Goal: Information Seeking & Learning: Learn about a topic

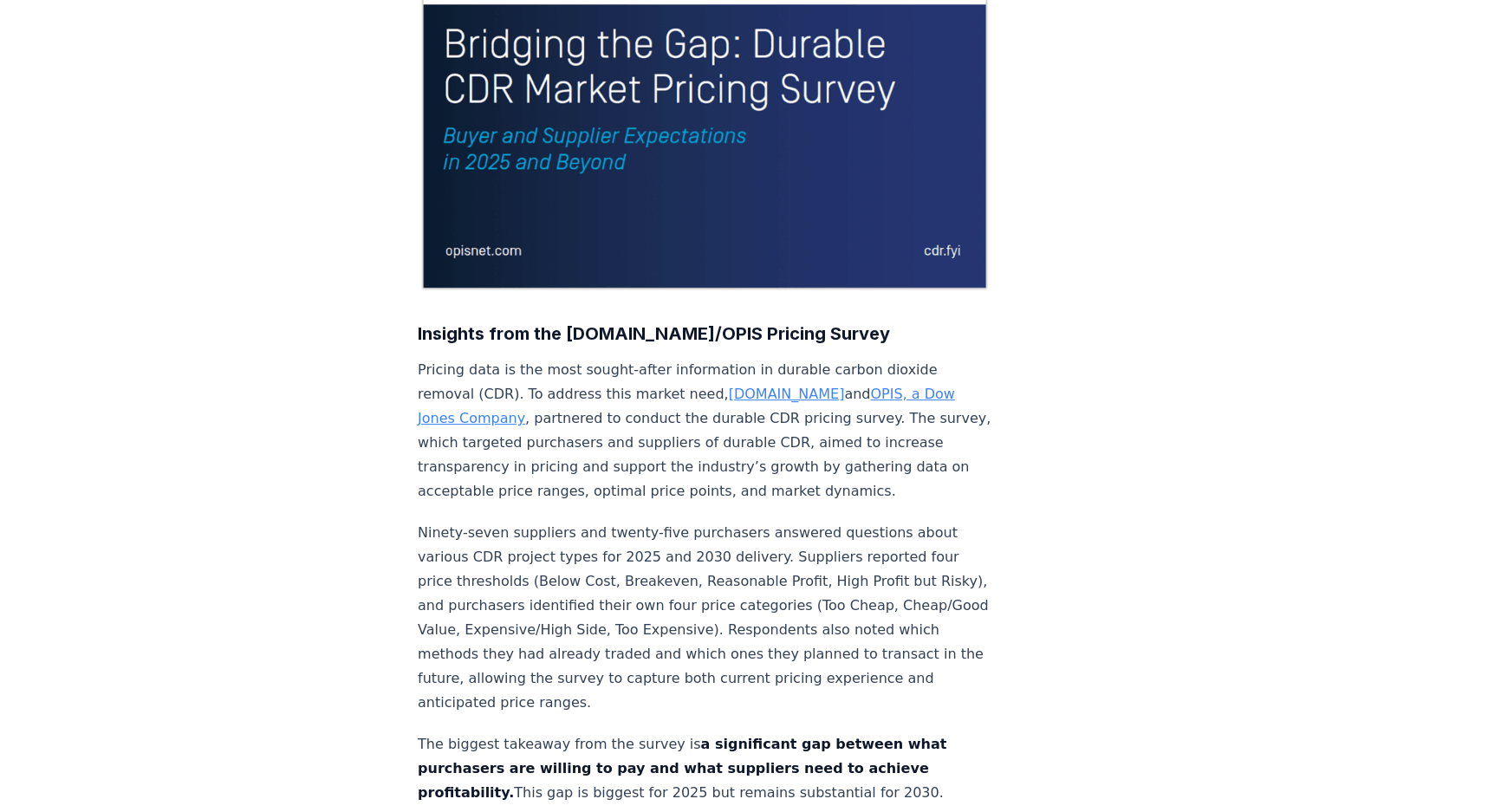
scroll to position [551, 0]
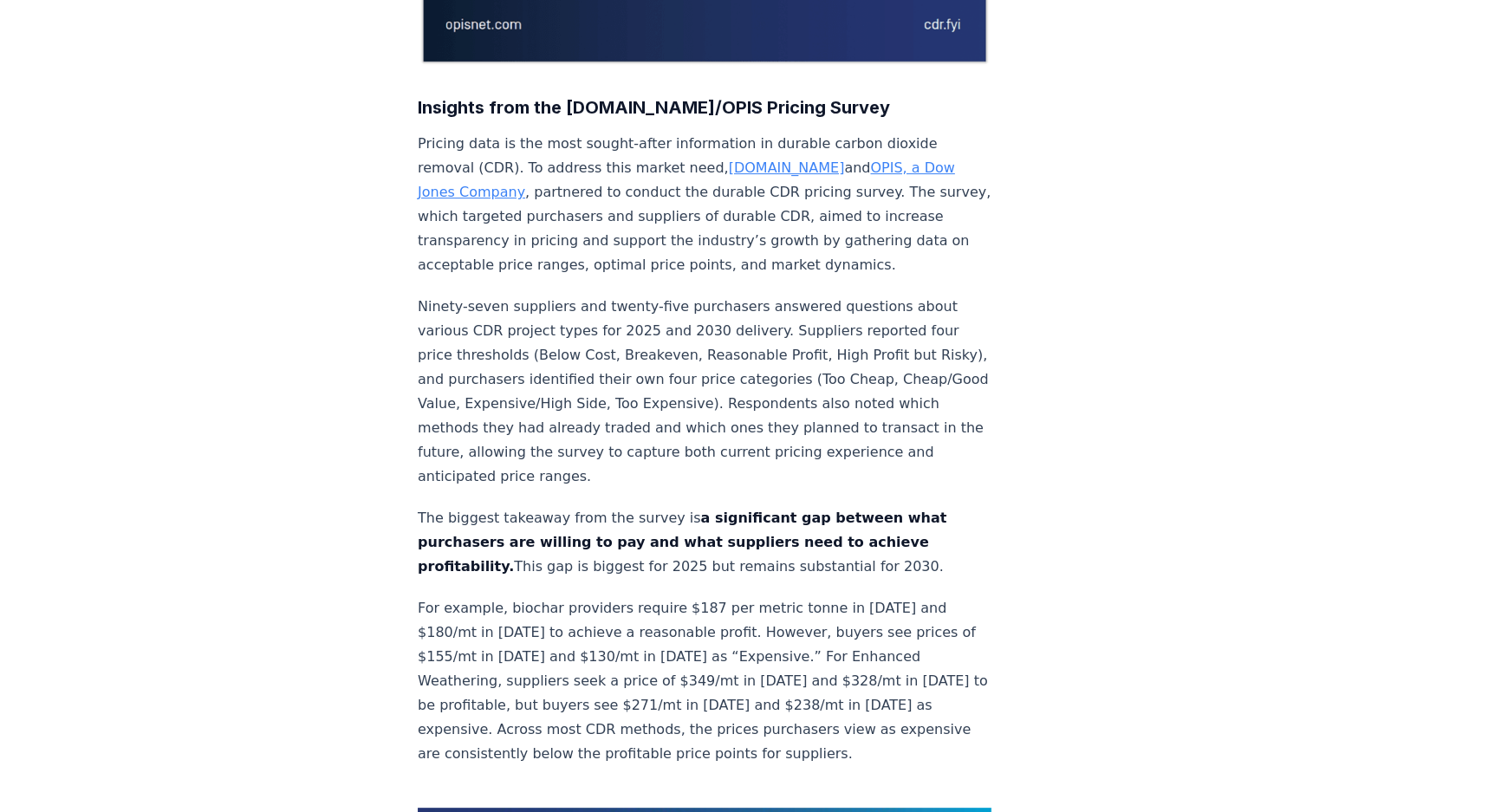
drag, startPoint x: 398, startPoint y: 252, endPoint x: 438, endPoint y: 302, distance: 64.0
click at [426, 295] on p "Ninety-seven suppliers and twenty-five purchasers answered questions about vari…" at bounding box center [704, 392] width 574 height 194
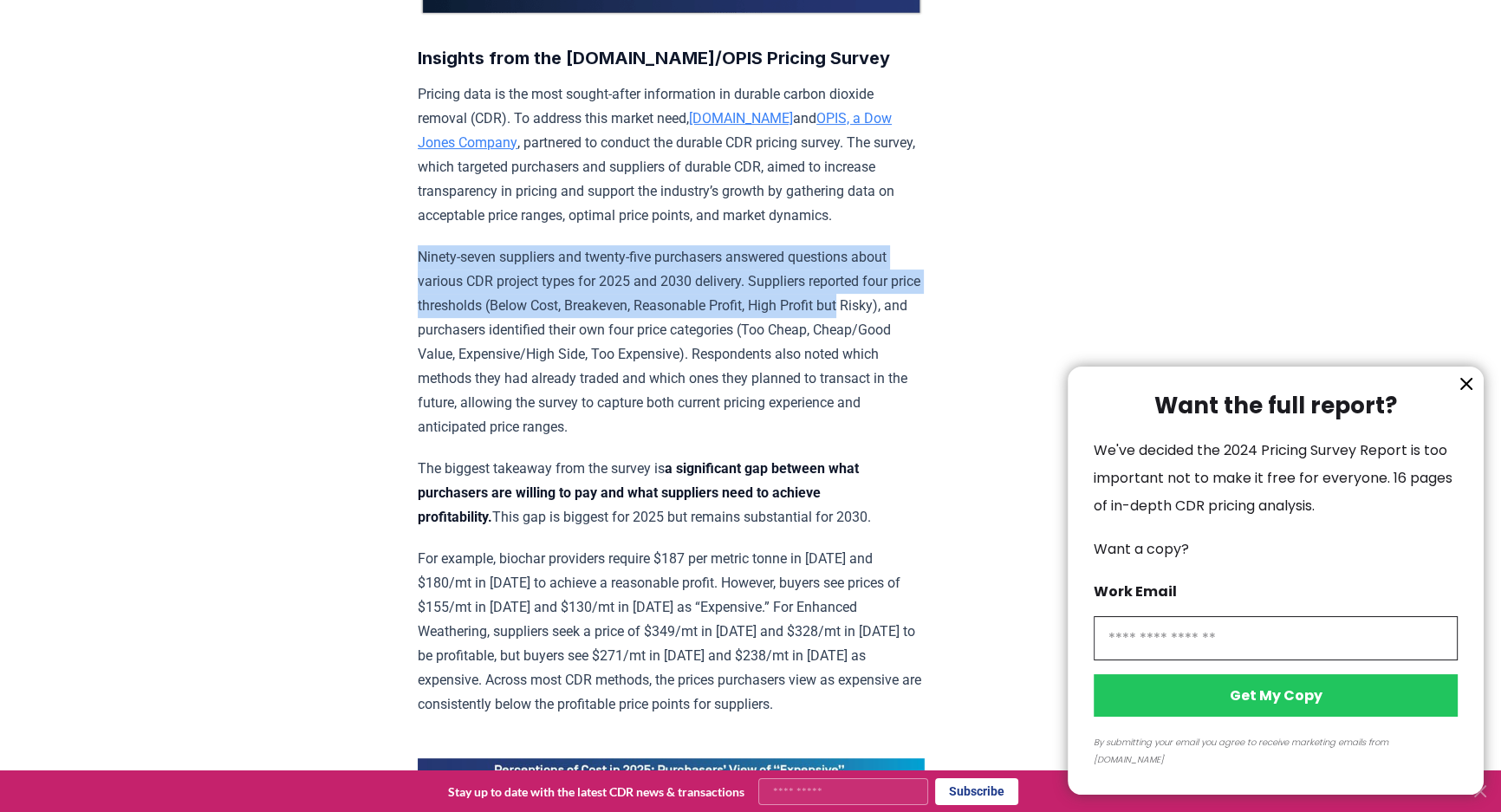
drag, startPoint x: 426, startPoint y: 255, endPoint x: 661, endPoint y: 165, distance: 251.6
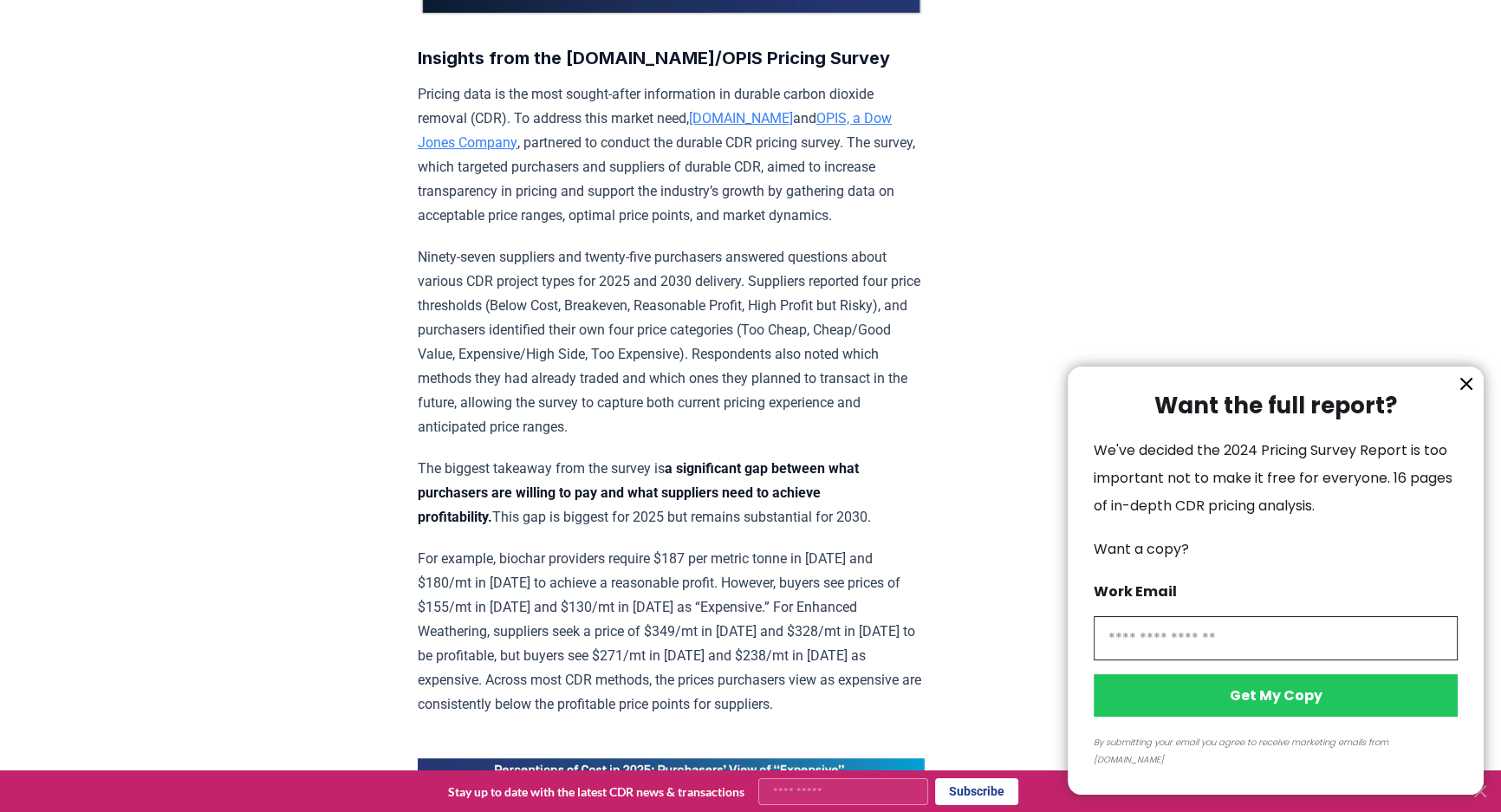
click at [661, 165] on div at bounding box center [750, 406] width 1501 height 812
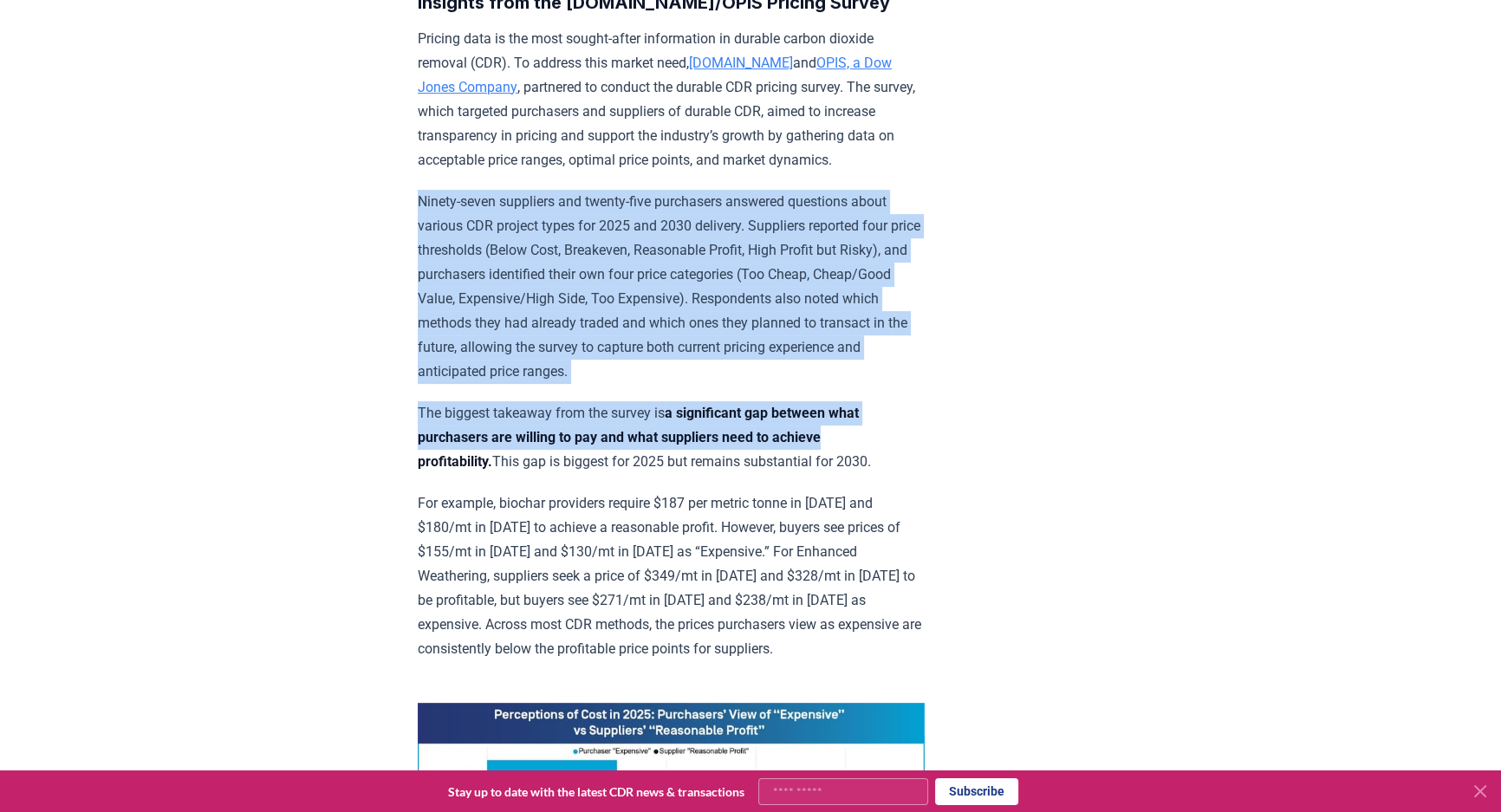
scroll to position [629, 0]
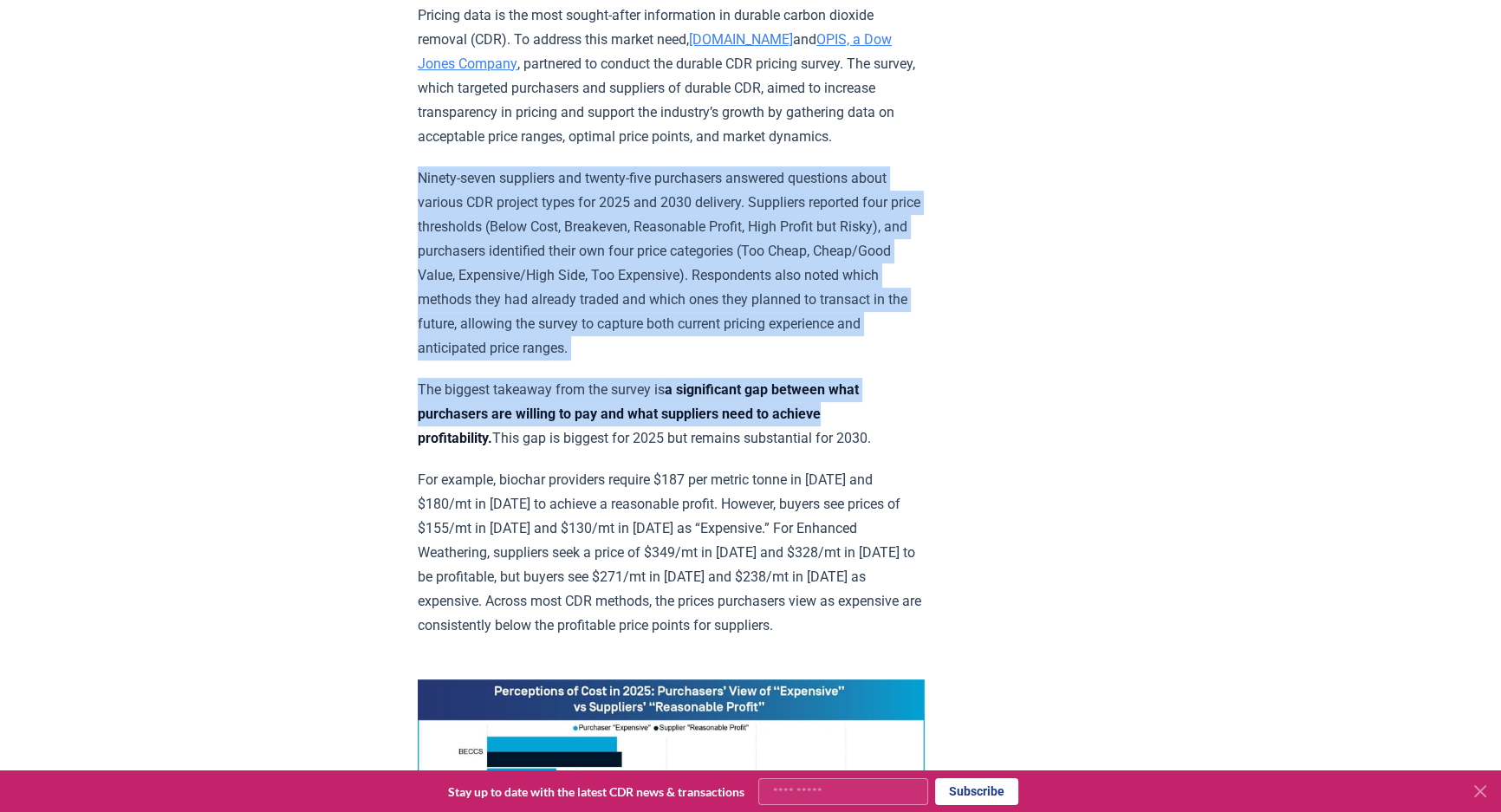
drag, startPoint x: 907, startPoint y: 221, endPoint x: 917, endPoint y: 433, distance: 212.2
click at [917, 433] on p "The biggest takeaway from the survey is a significant gap between what purchase…" at bounding box center [671, 414] width 507 height 73
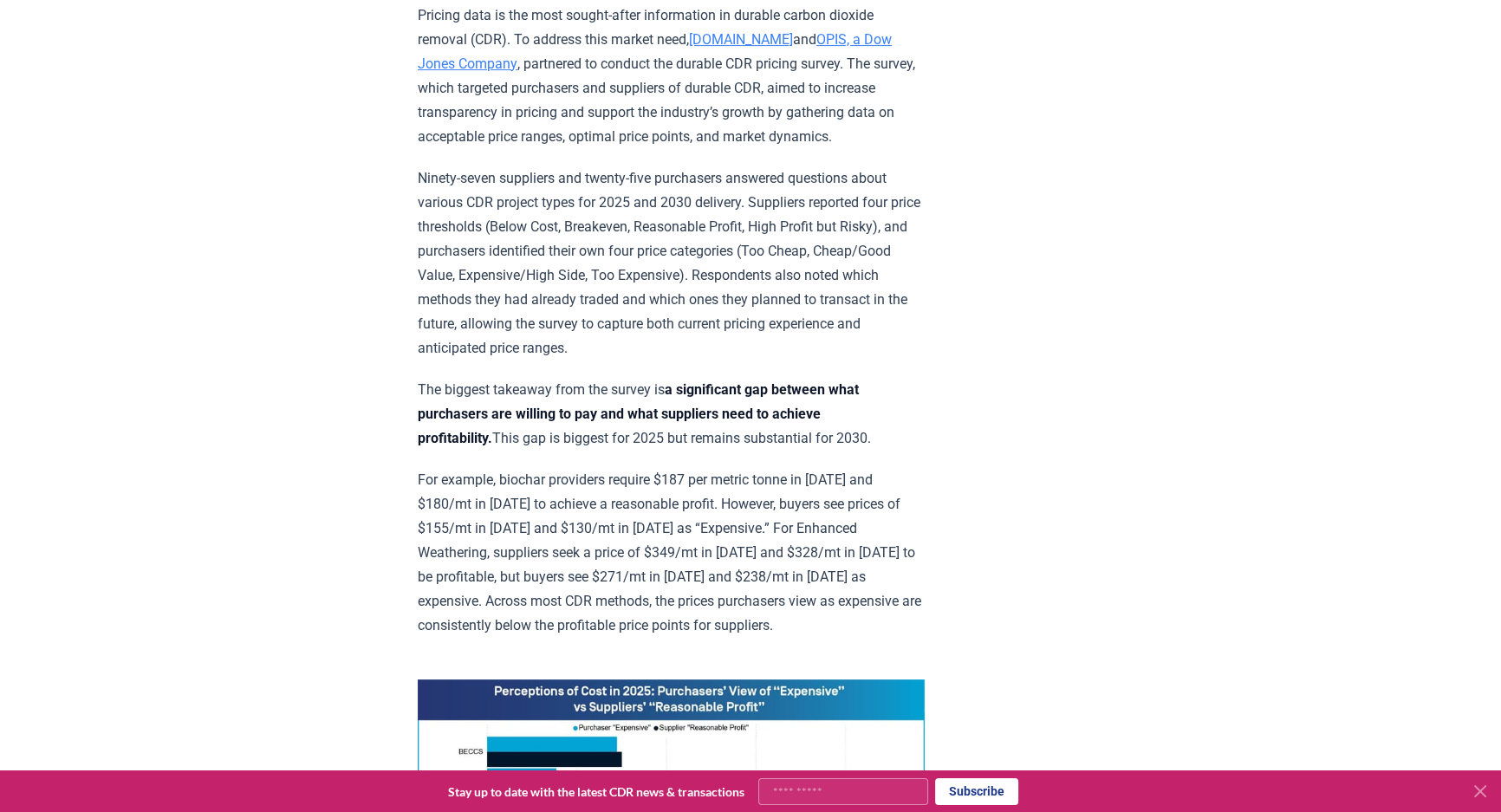
drag, startPoint x: 917, startPoint y: 433, endPoint x: 917, endPoint y: 612, distance: 179.0
drag, startPoint x: 917, startPoint y: 612, endPoint x: 914, endPoint y: 441, distance: 171.0
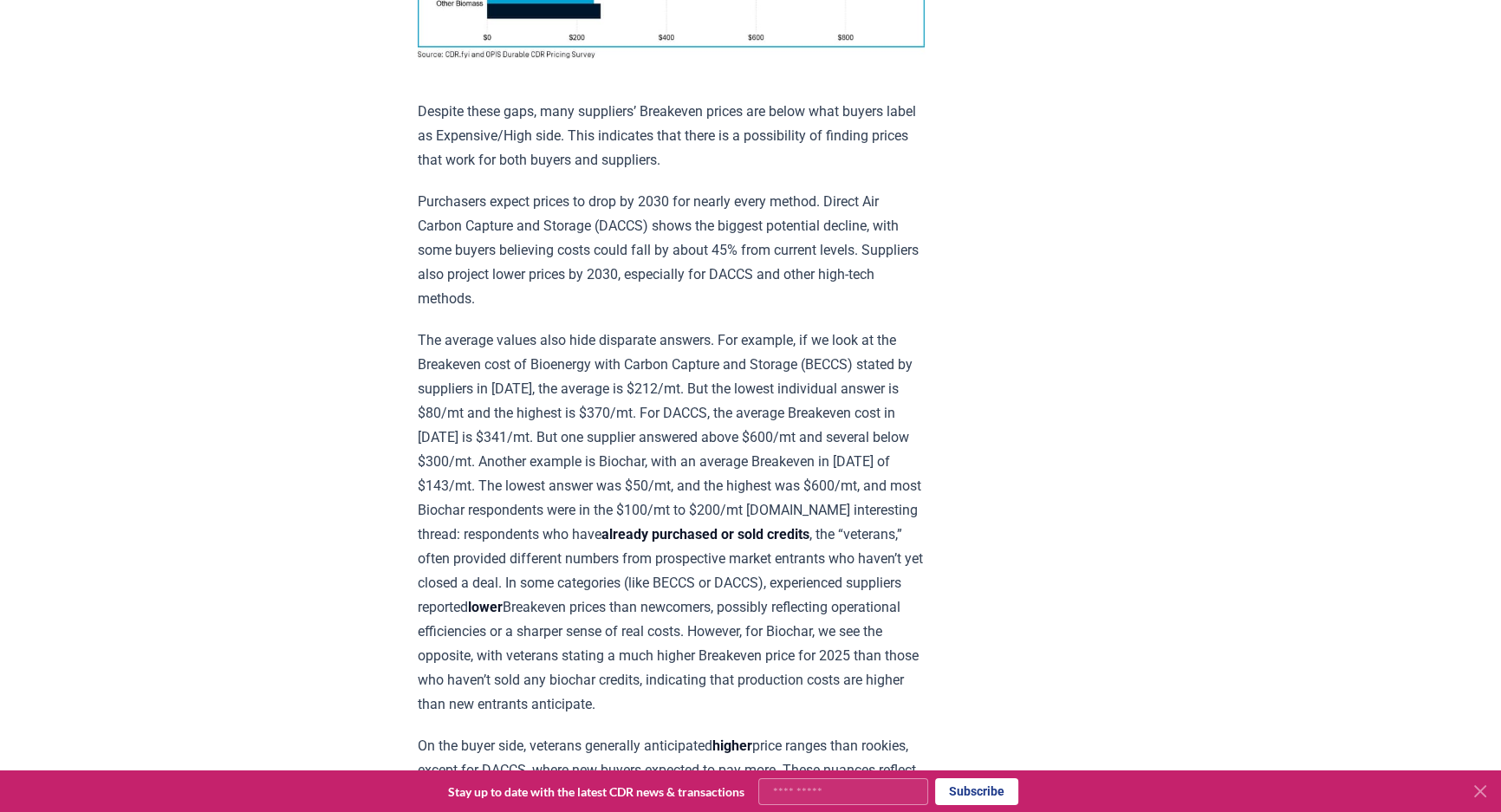
scroll to position [1575, 0]
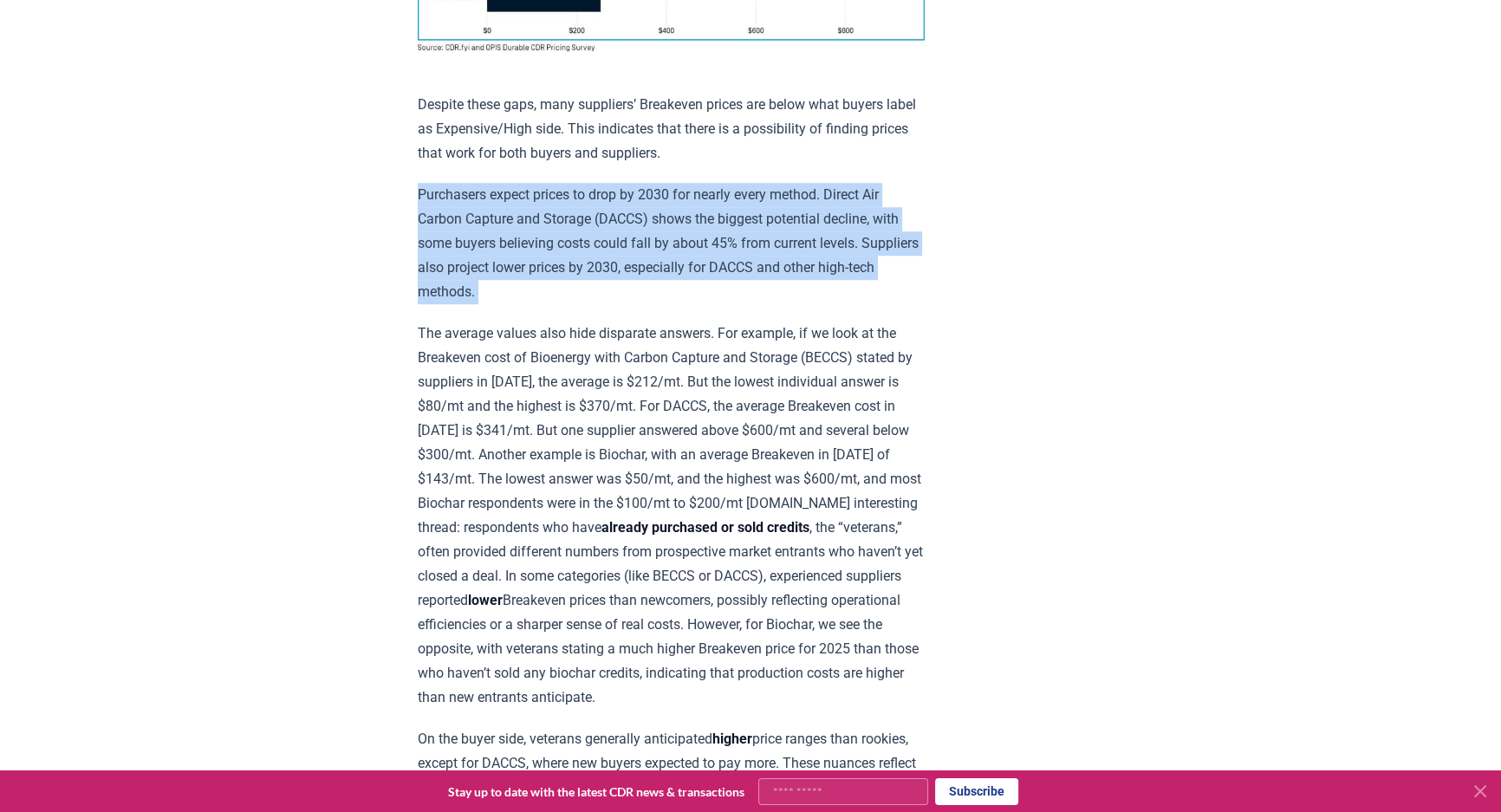
drag, startPoint x: 407, startPoint y: 195, endPoint x: 417, endPoint y: 304, distance: 109.5
click at [417, 304] on div "[DATE] New Survey Shows Pricing Gap in Durable CDR Insights from the [DOMAIN_NA…" at bounding box center [750, 571] width 1213 height 4168
click at [417, 304] on div "Insights from the [DOMAIN_NAME]/OPIS Pricing Survey Pricing data is the most so…" at bounding box center [671, 614] width 507 height 4002
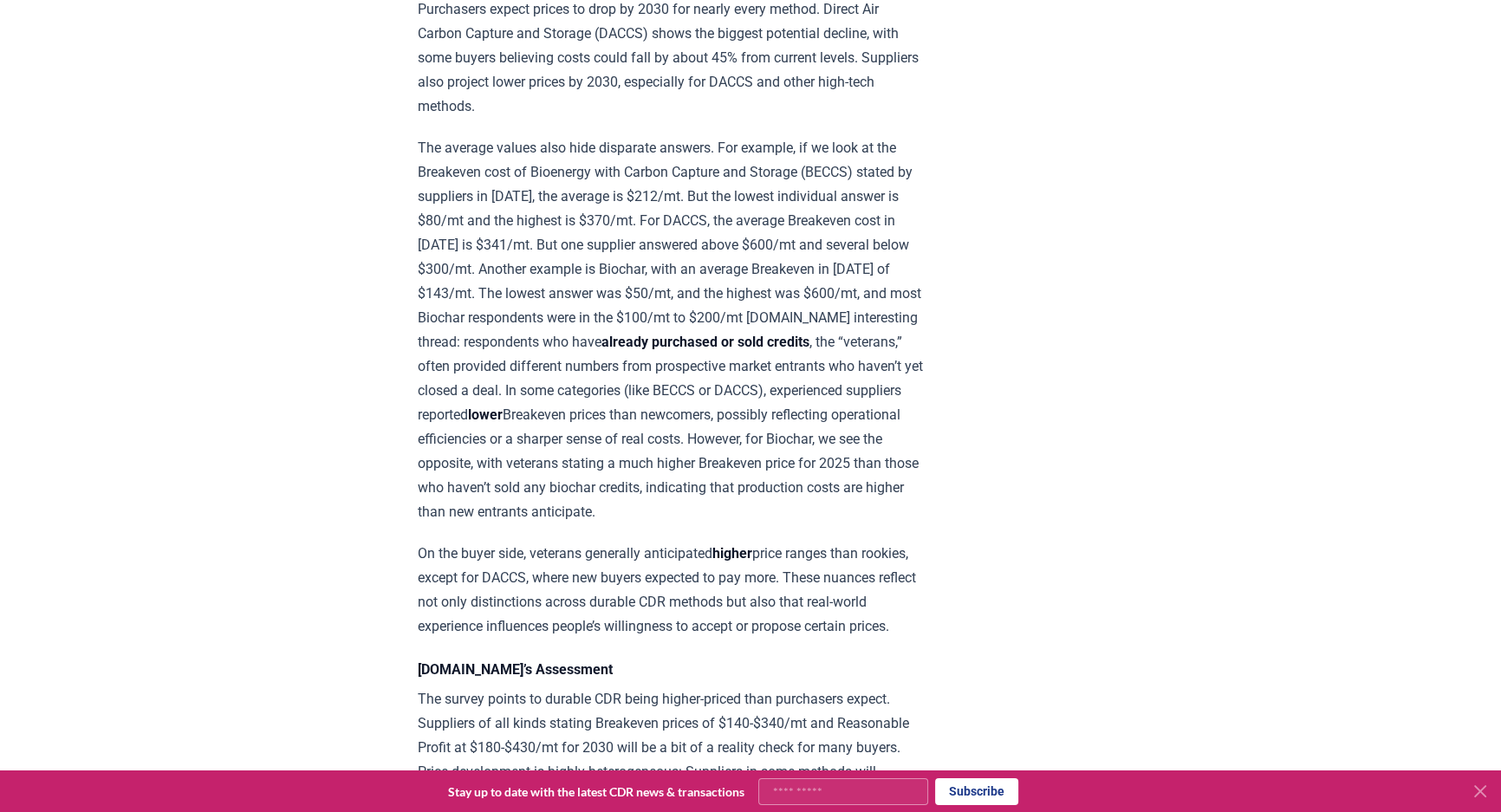
scroll to position [1811, 0]
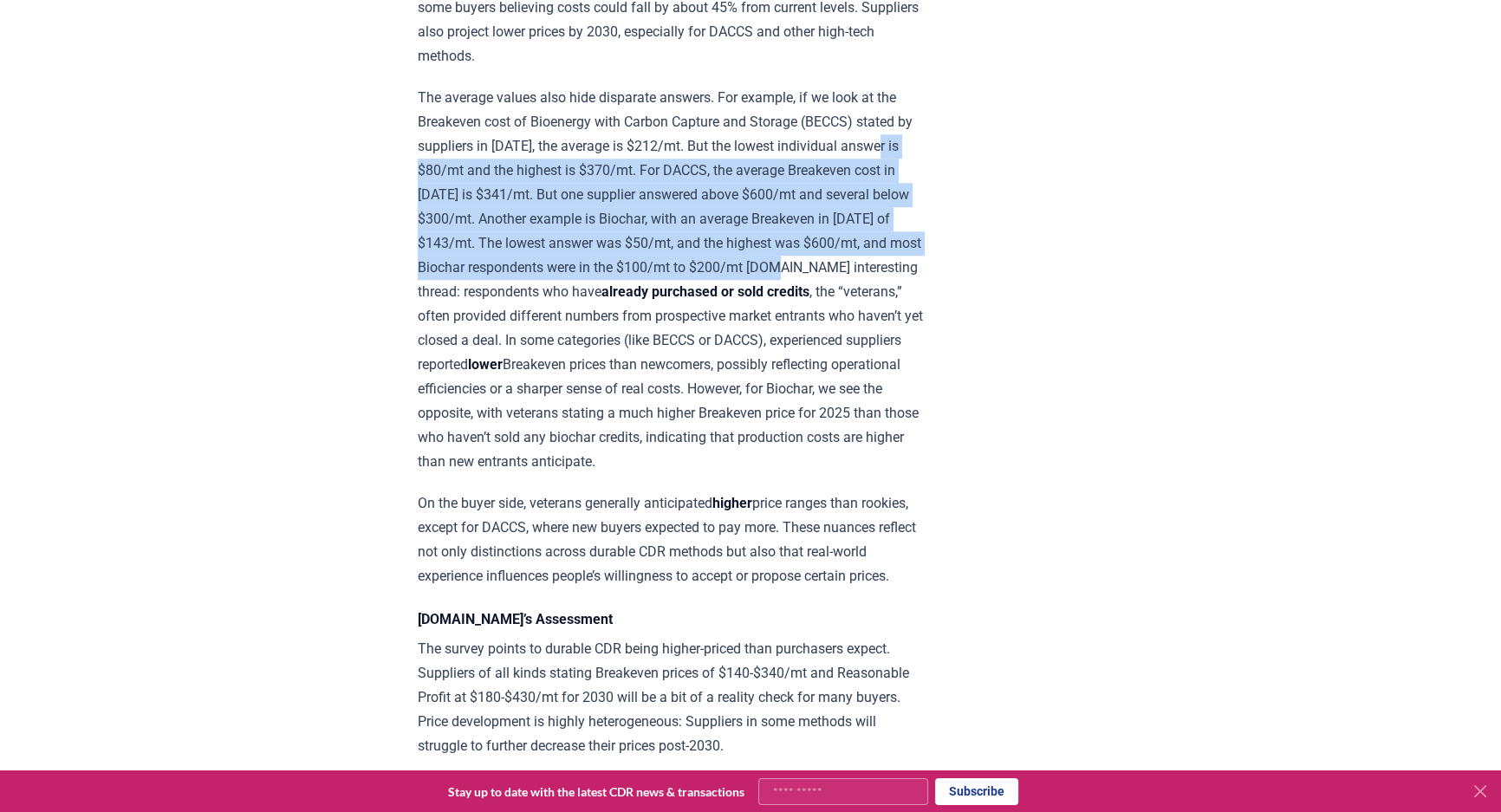
drag, startPoint x: 411, startPoint y: 150, endPoint x: 408, endPoint y: 281, distance: 131.0
click at [408, 281] on div "[DATE] New Survey Shows Pricing Gap in Durable CDR Insights from the [DOMAIN_NA…" at bounding box center [750, 336] width 1213 height 4168
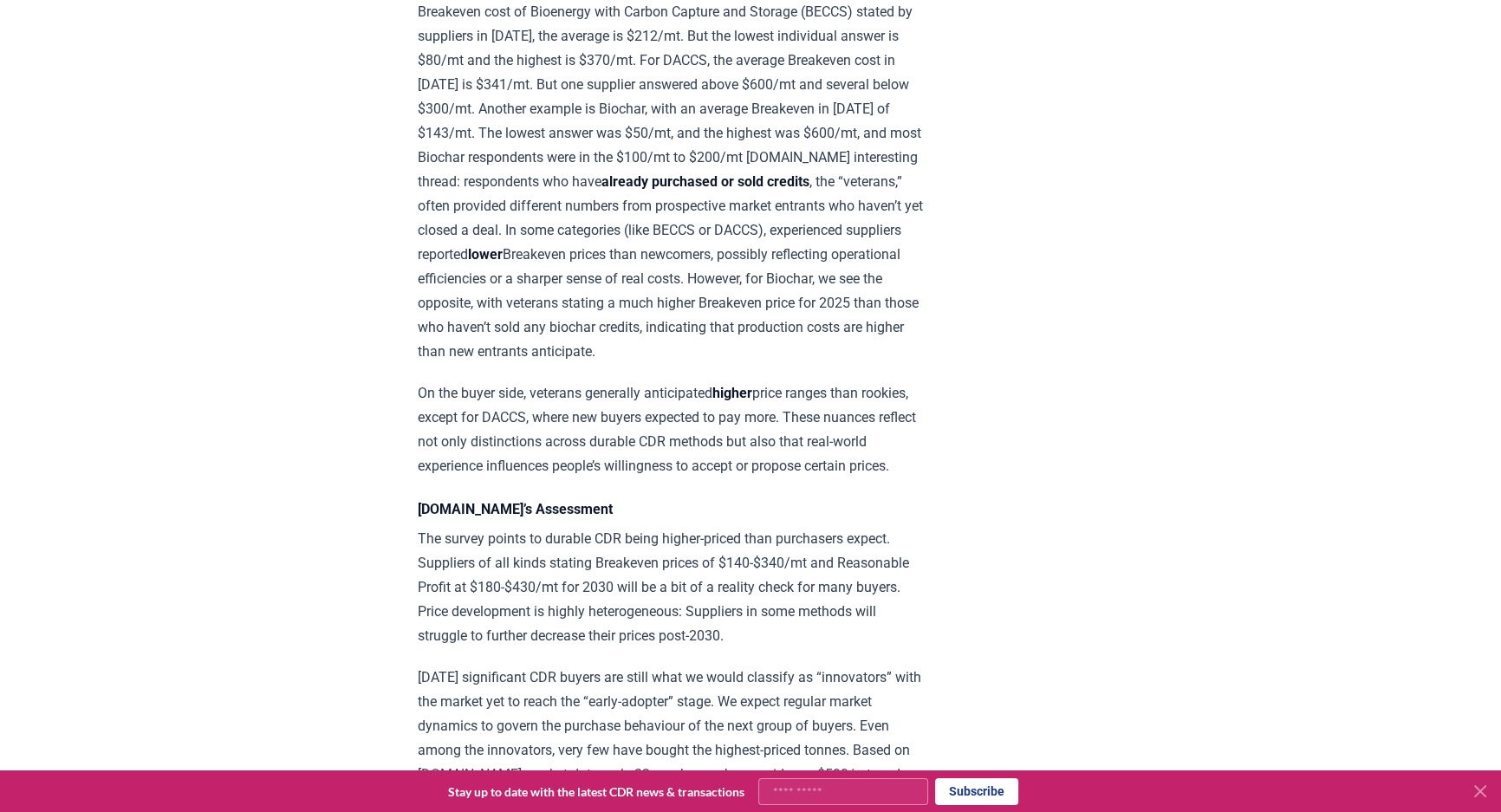
scroll to position [2047, 0]
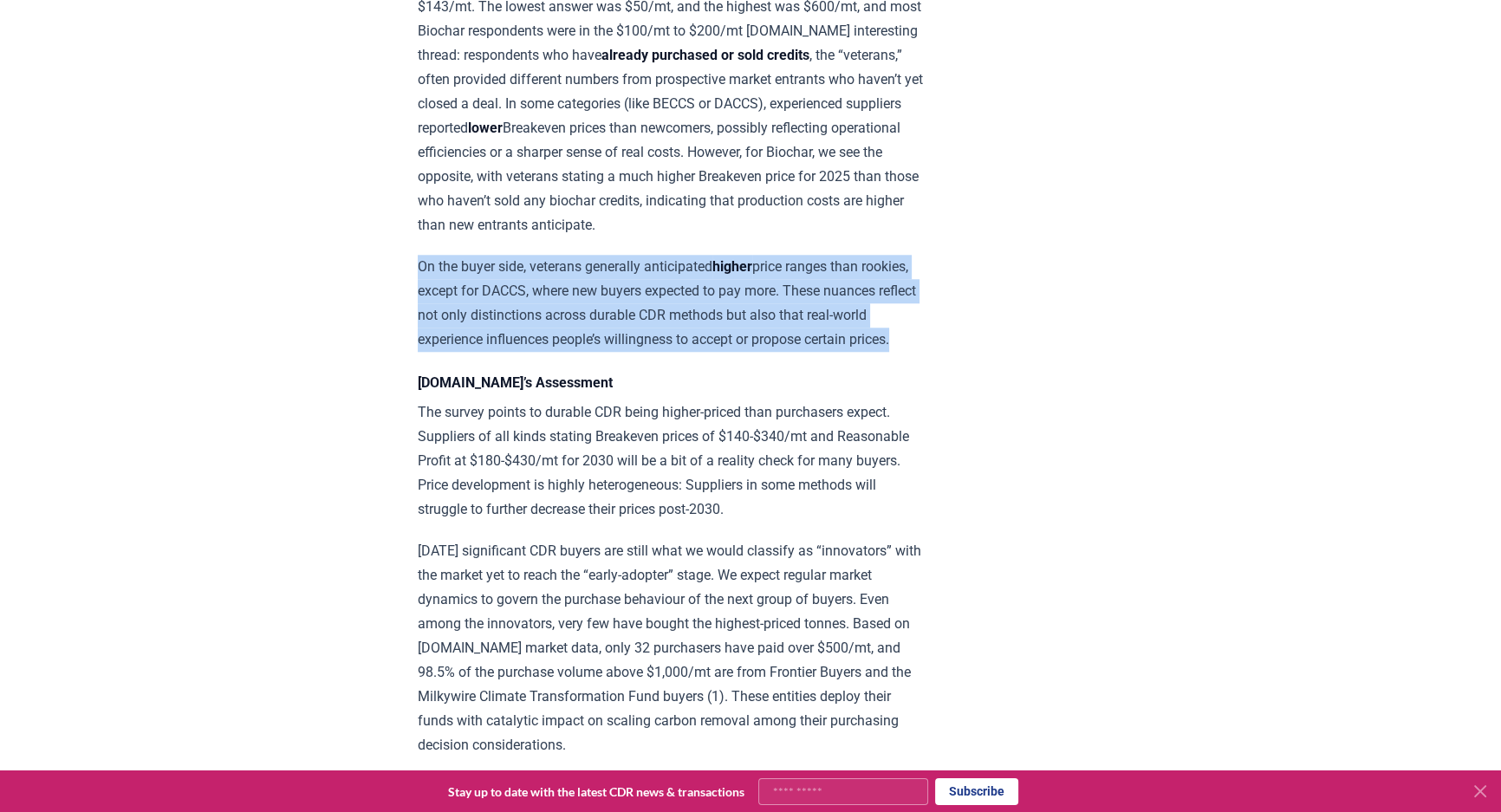
drag, startPoint x: 408, startPoint y: 281, endPoint x: 414, endPoint y: 396, distance: 115.2
click at [414, 396] on div "[DATE] New Survey Shows Pricing Gap in Durable CDR Insights from the [DOMAIN_NA…" at bounding box center [750, 99] width 1213 height 4168
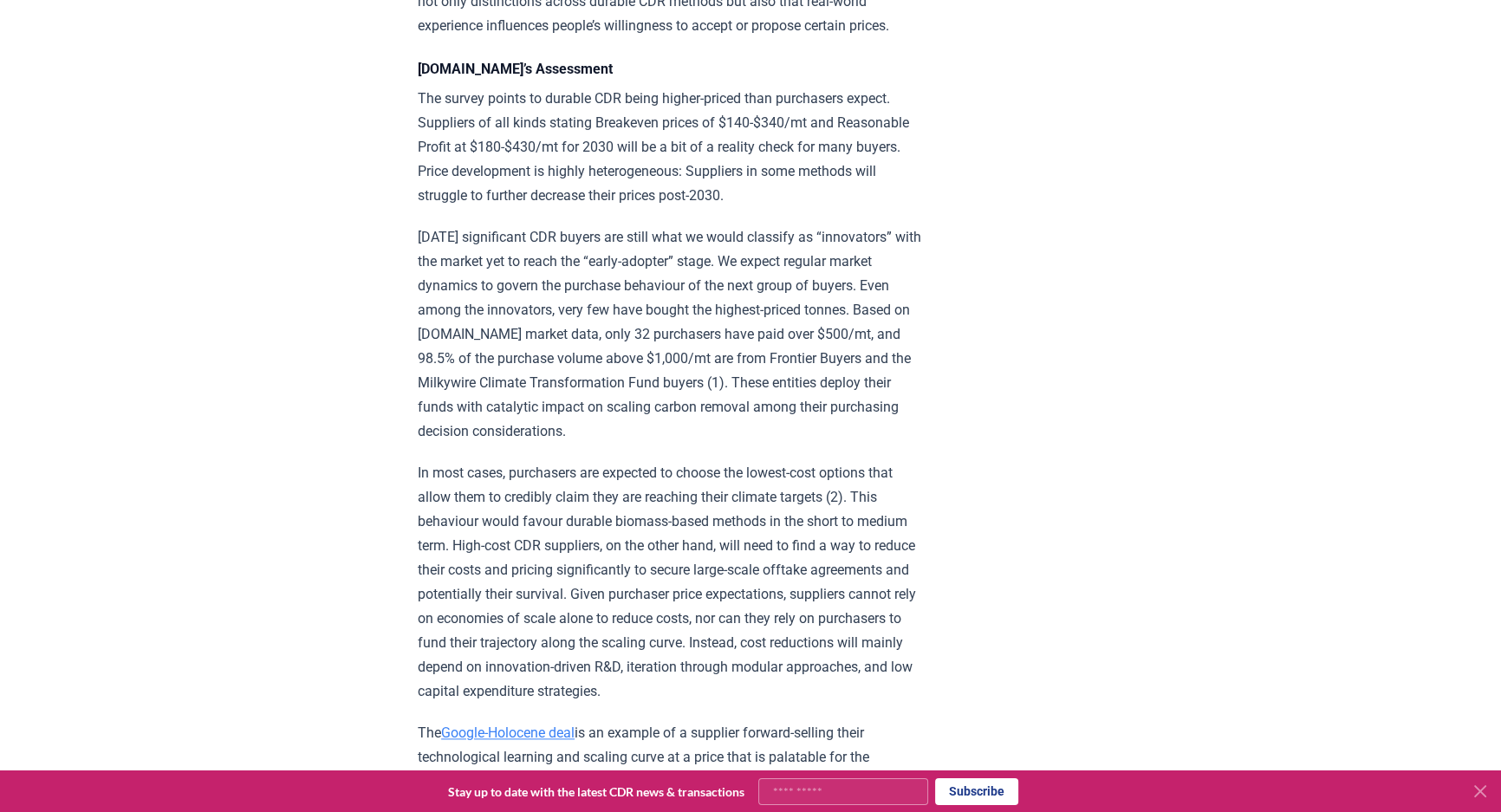
scroll to position [2362, 0]
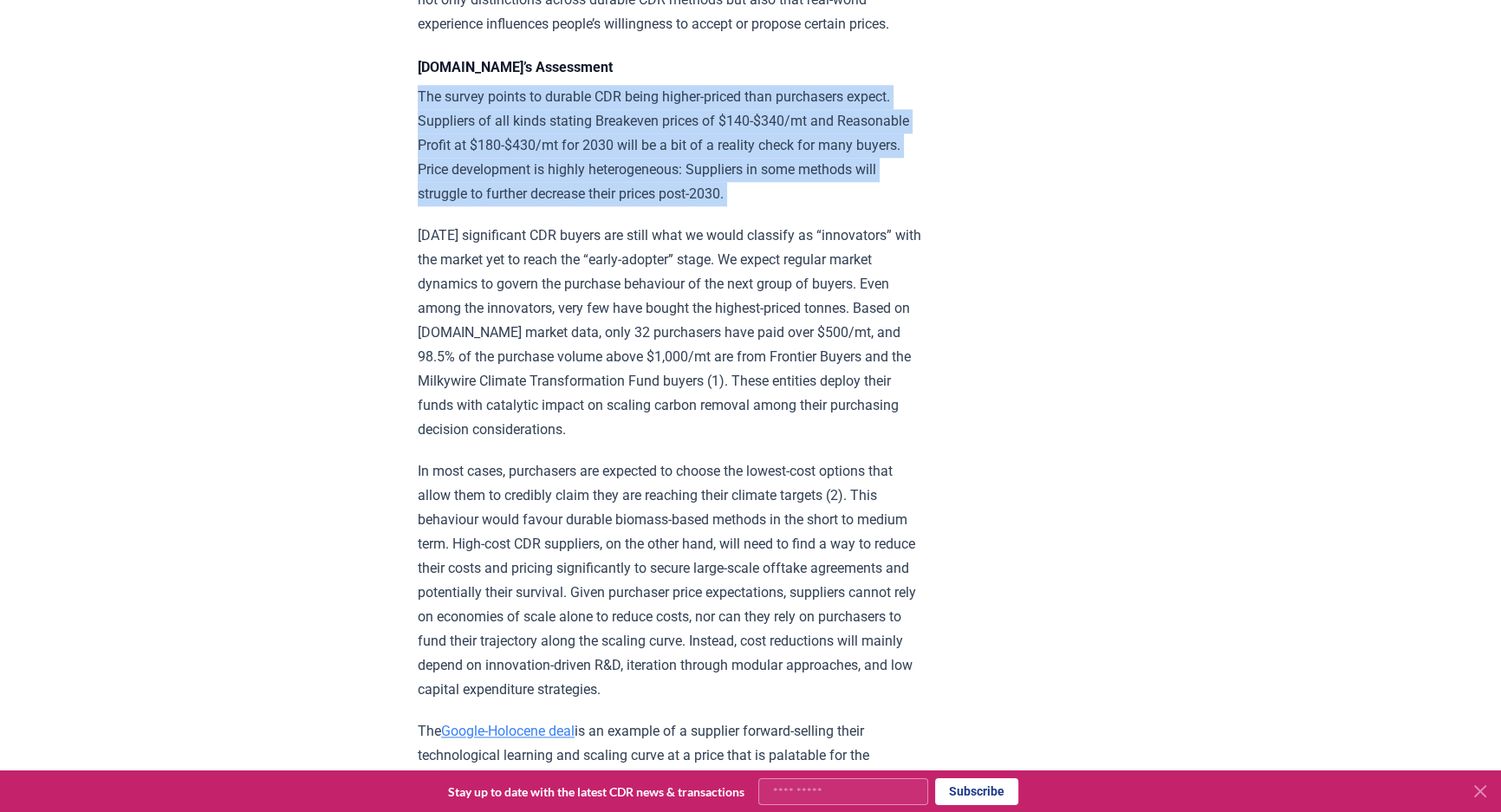
drag, startPoint x: 407, startPoint y: 130, endPoint x: 416, endPoint y: 260, distance: 130.3
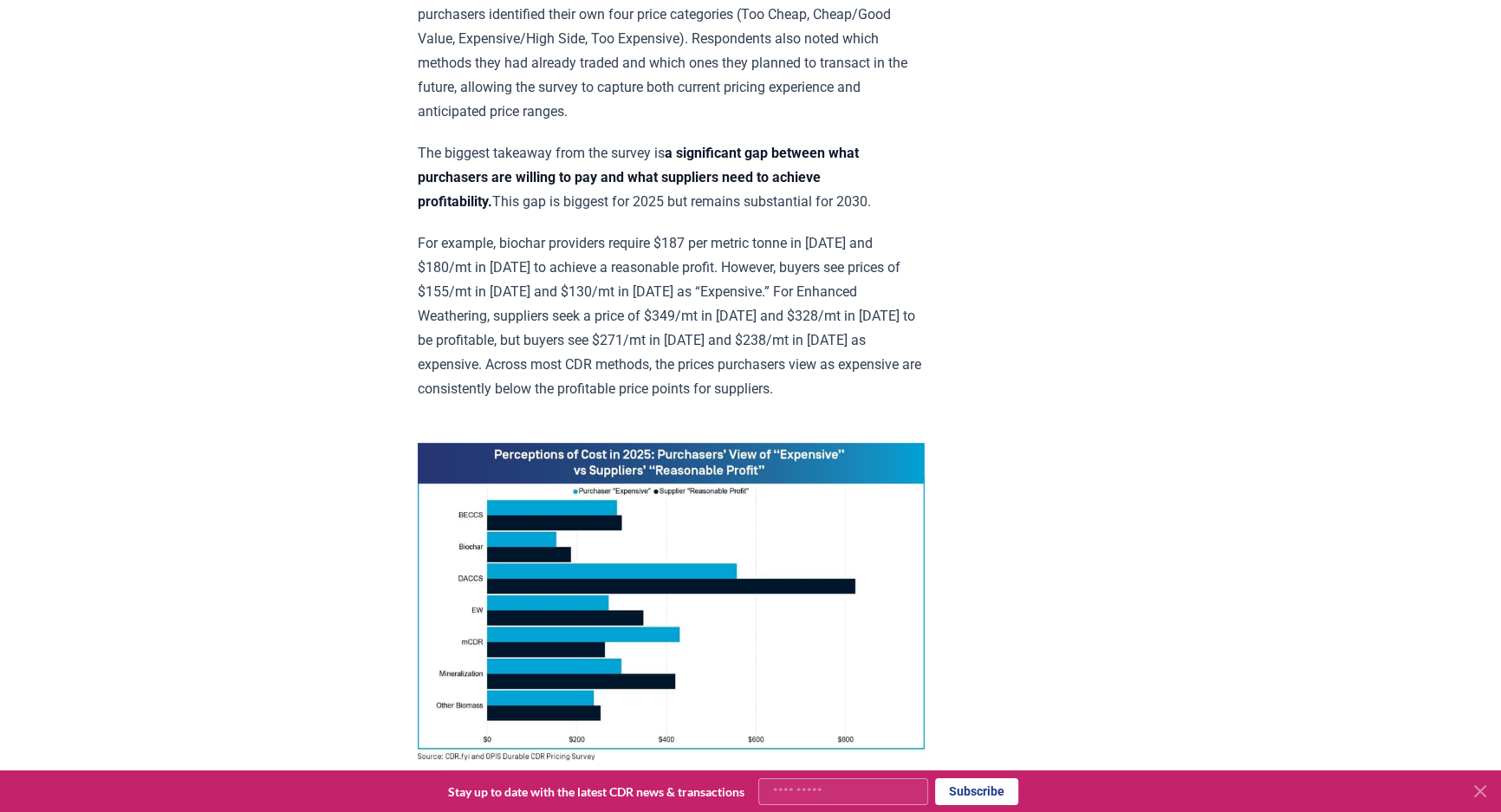
scroll to position [1575, 0]
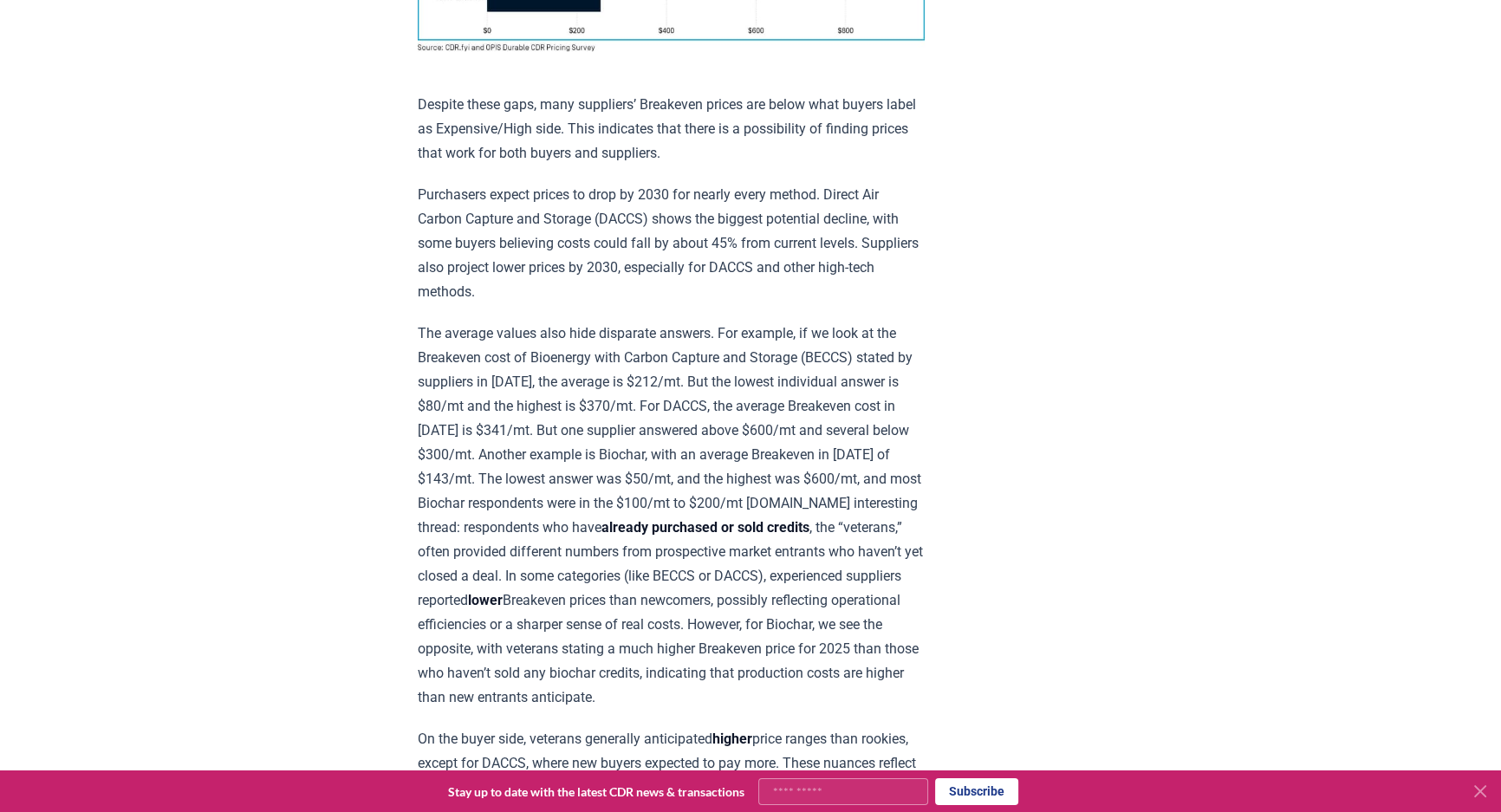
click at [674, 354] on p "The average values also hide disparate answers. For example, if we look at the …" at bounding box center [671, 514] width 507 height 388
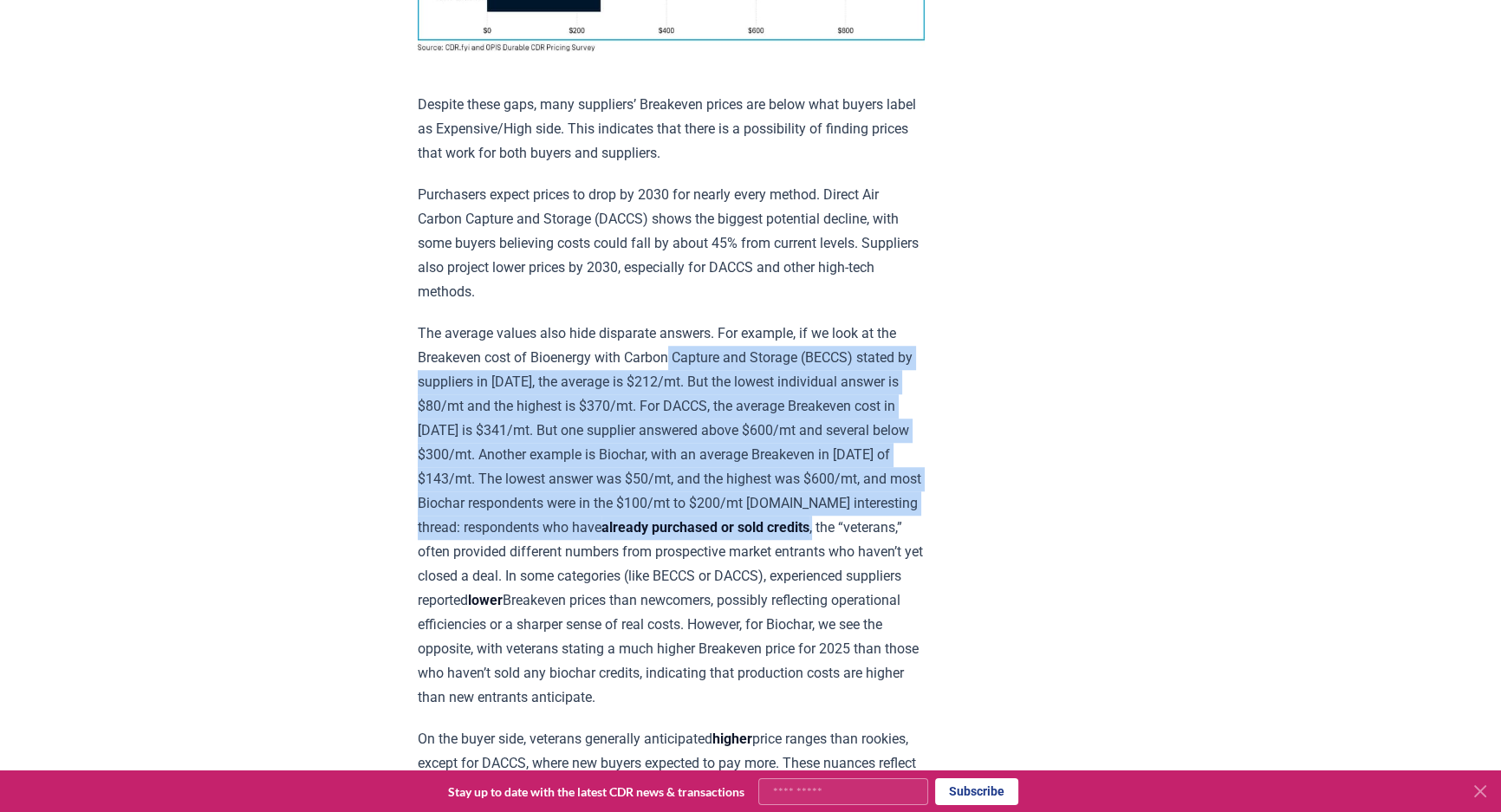
drag, startPoint x: 674, startPoint y: 354, endPoint x: 936, endPoint y: 511, distance: 305.4
click at [936, 511] on article "[DATE] New Survey Shows Pricing Gap in Durable CDR Insights from the [DOMAIN_NA…" at bounding box center [750, 571] width 666 height 4168
